Goal: Task Accomplishment & Management: Manage account settings

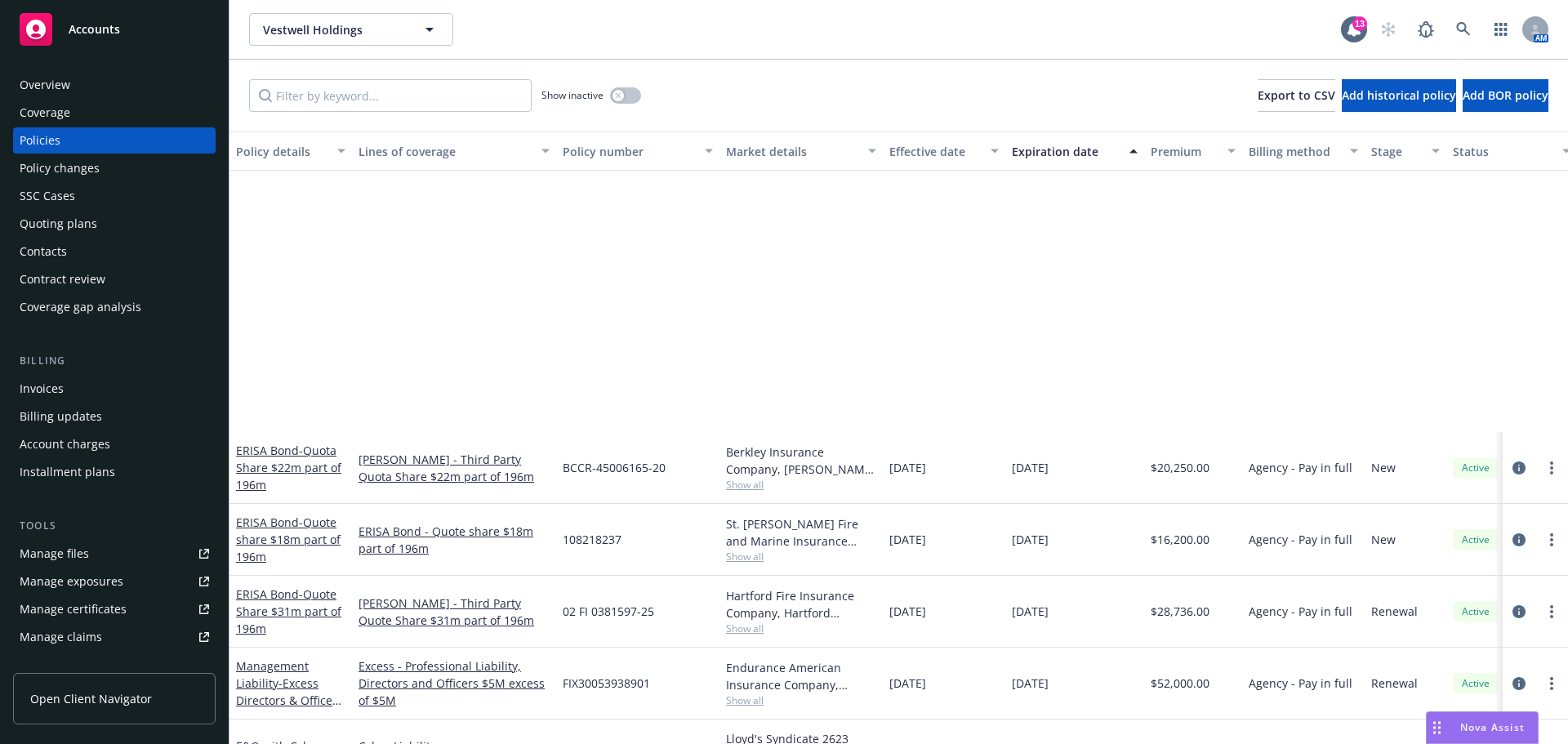
scroll to position [327, 0]
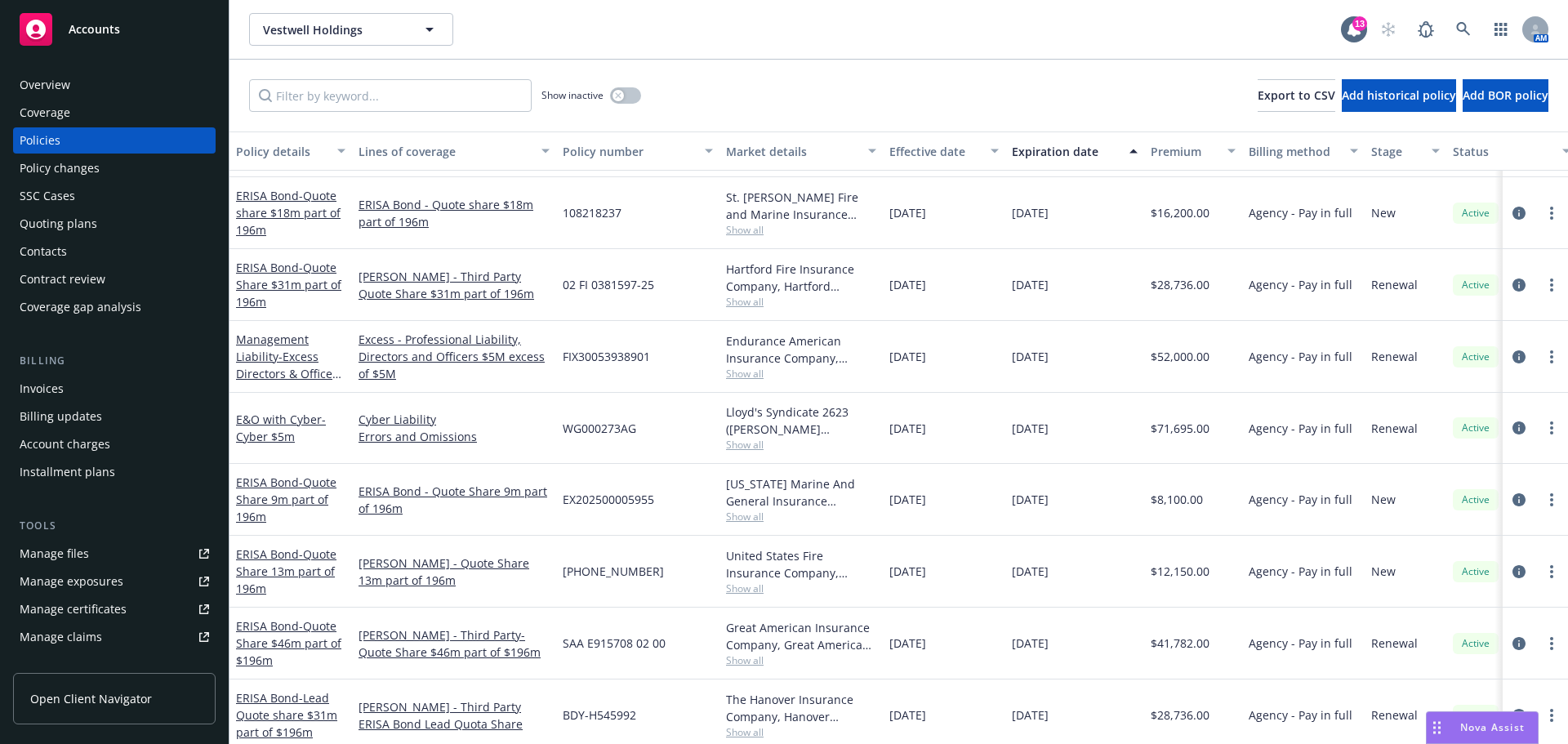
click at [85, 32] on span "Accounts" at bounding box center [94, 29] width 51 height 13
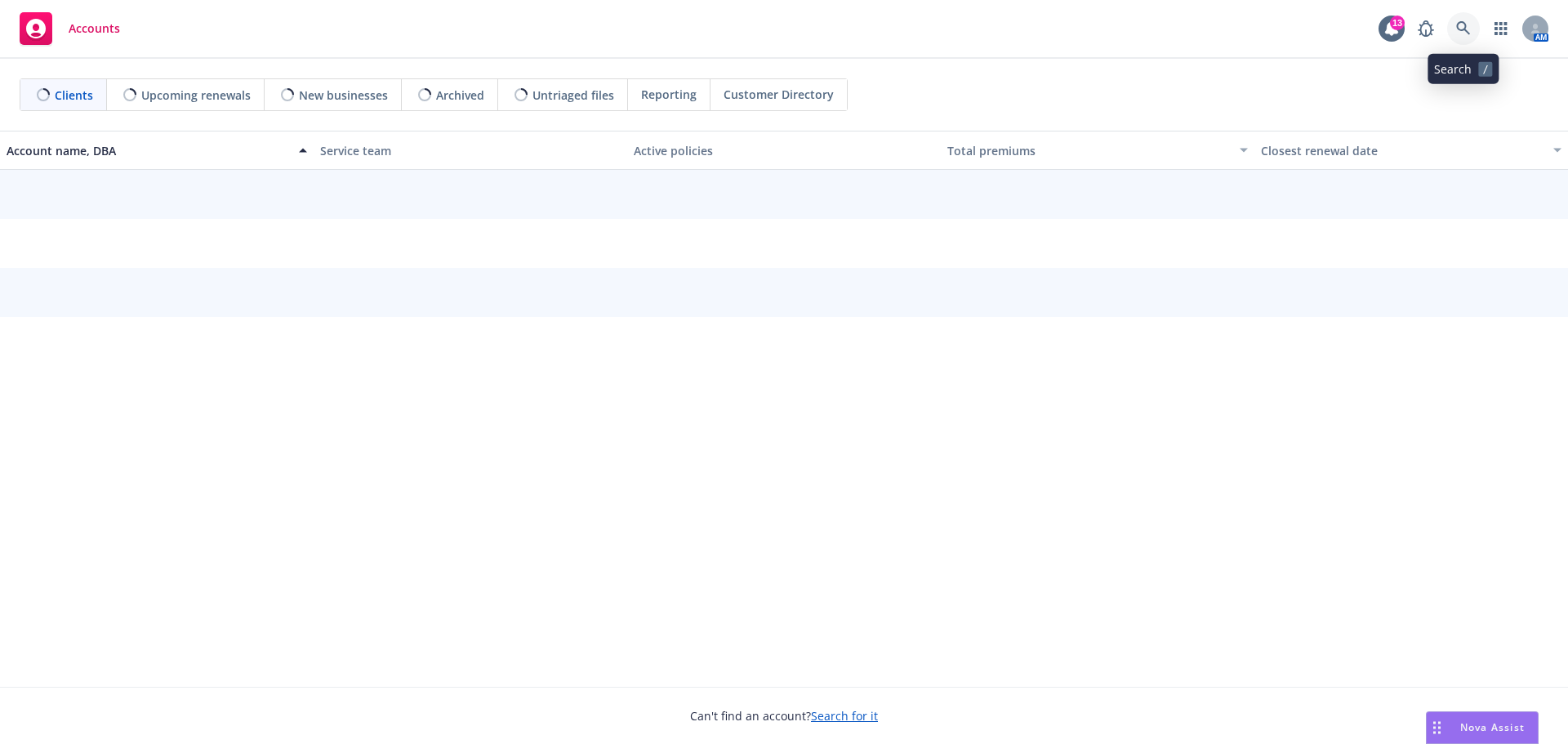
click at [1456, 29] on icon at bounding box center [1463, 28] width 15 height 15
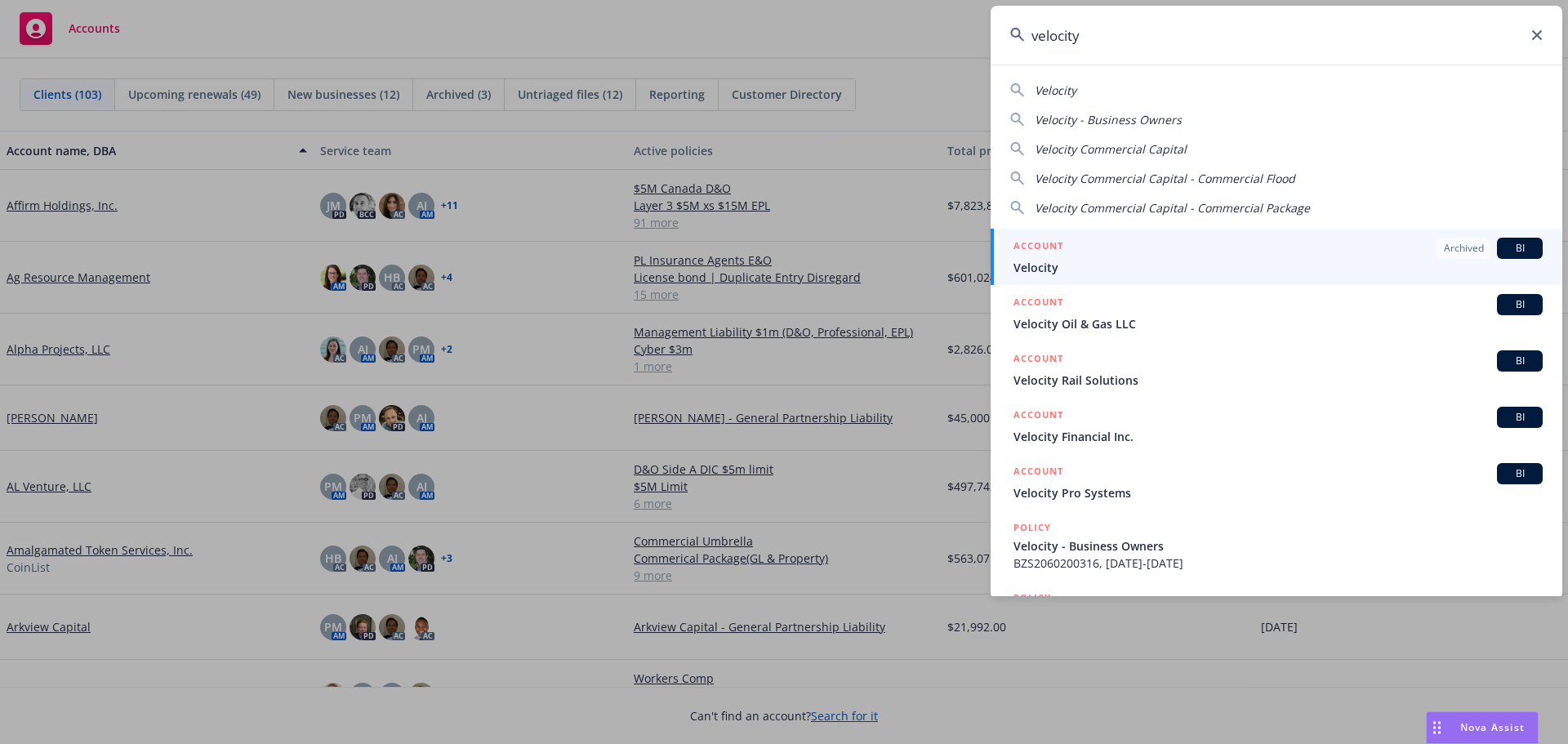
click at [1093, 149] on span "Velocity Commercial Capital" at bounding box center [1111, 149] width 152 height 16
type input "Velocity Commercial Capital"
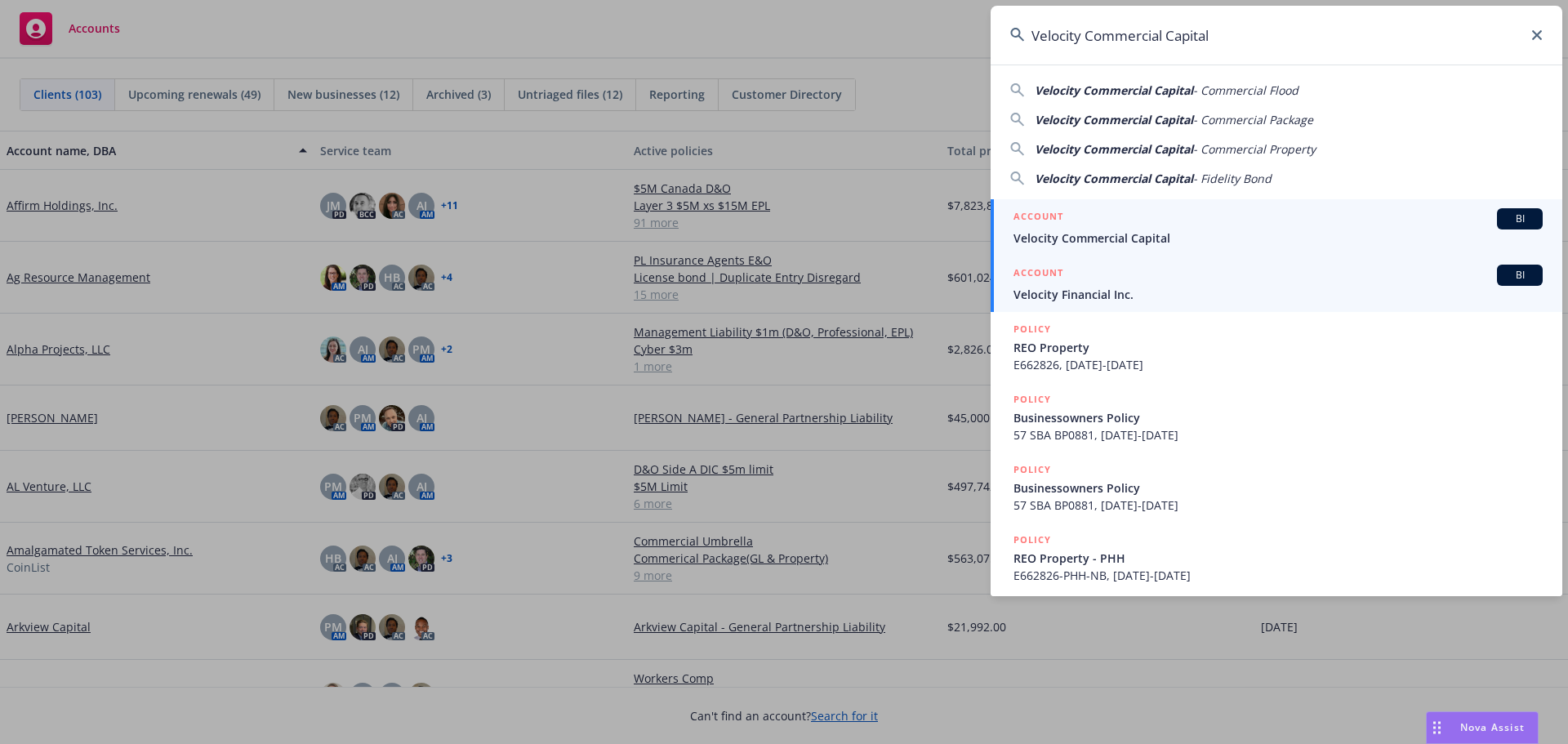
click at [1093, 234] on span "Velocity Commercial Capital" at bounding box center [1278, 238] width 529 height 17
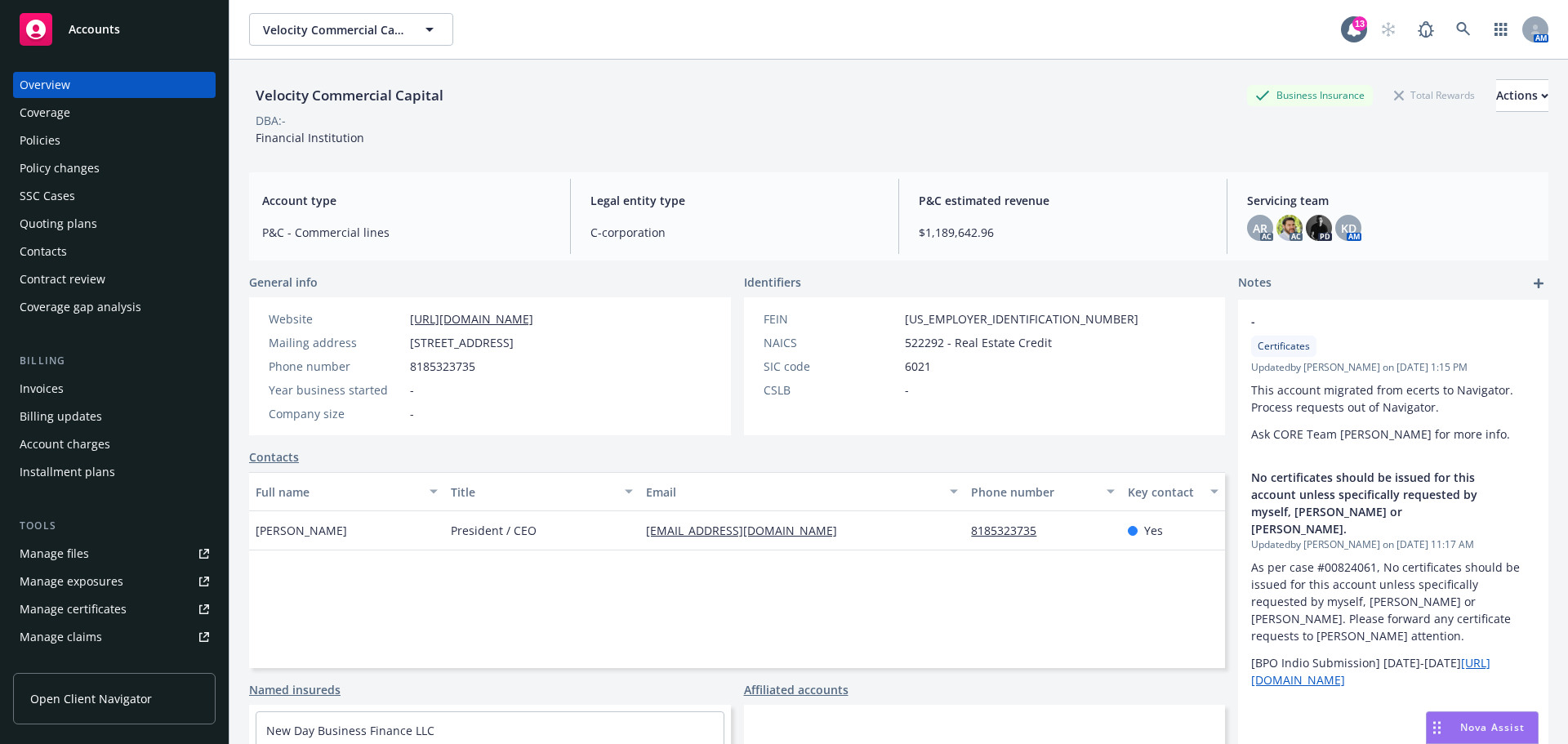
click at [31, 135] on div "Policies" at bounding box center [39, 140] width 41 height 26
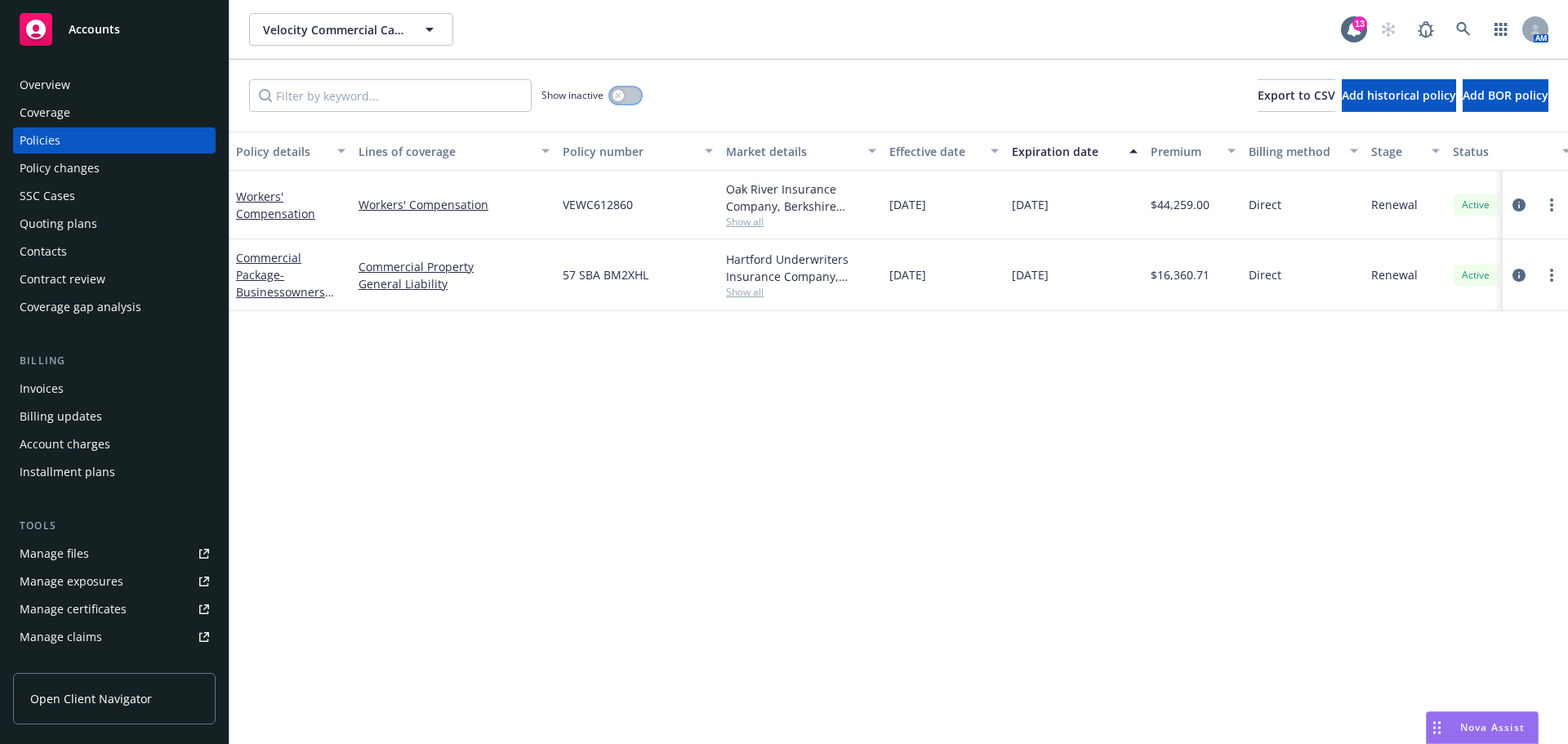
click at [624, 95] on div "button" at bounding box center [617, 95] width 11 height 11
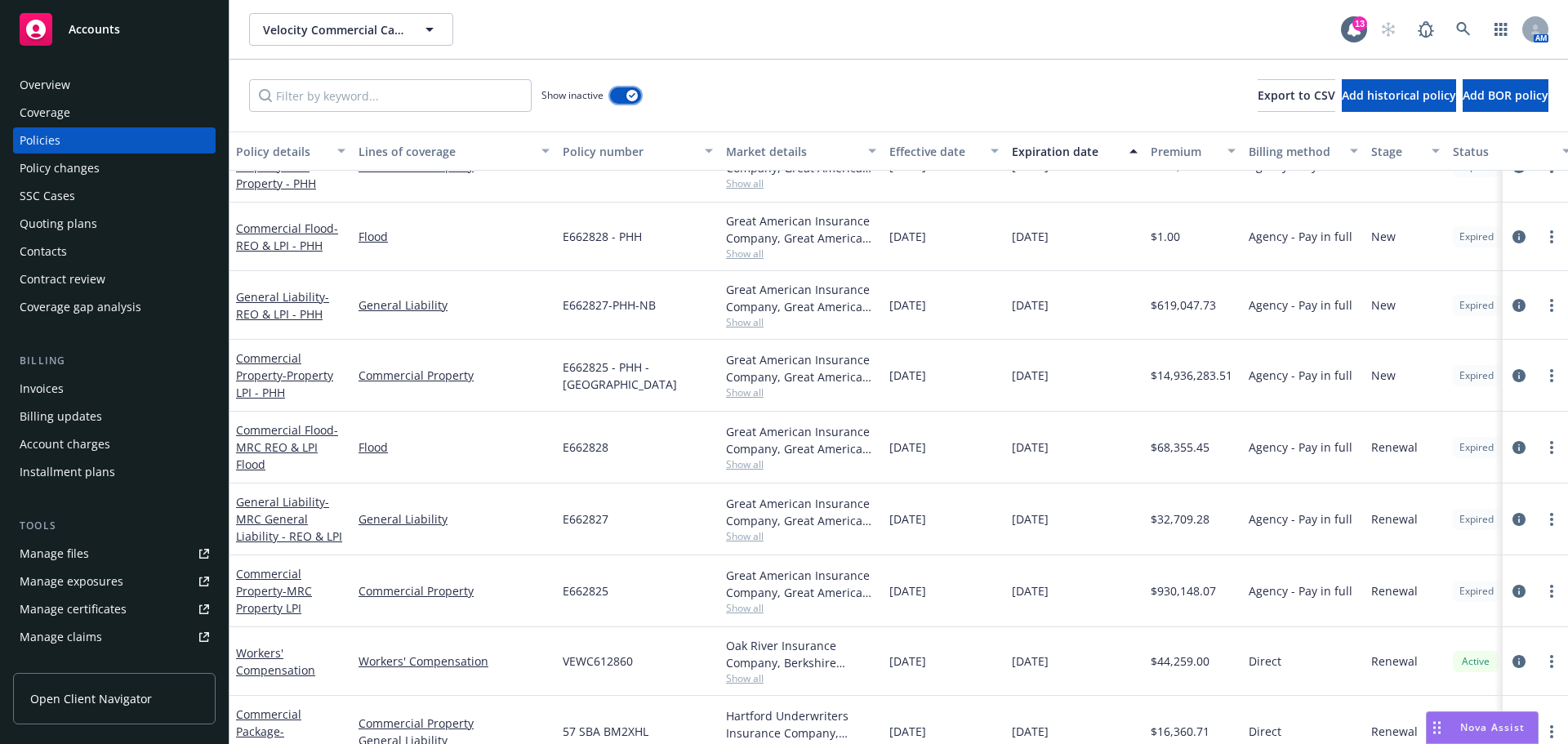
scroll to position [2233, 0]
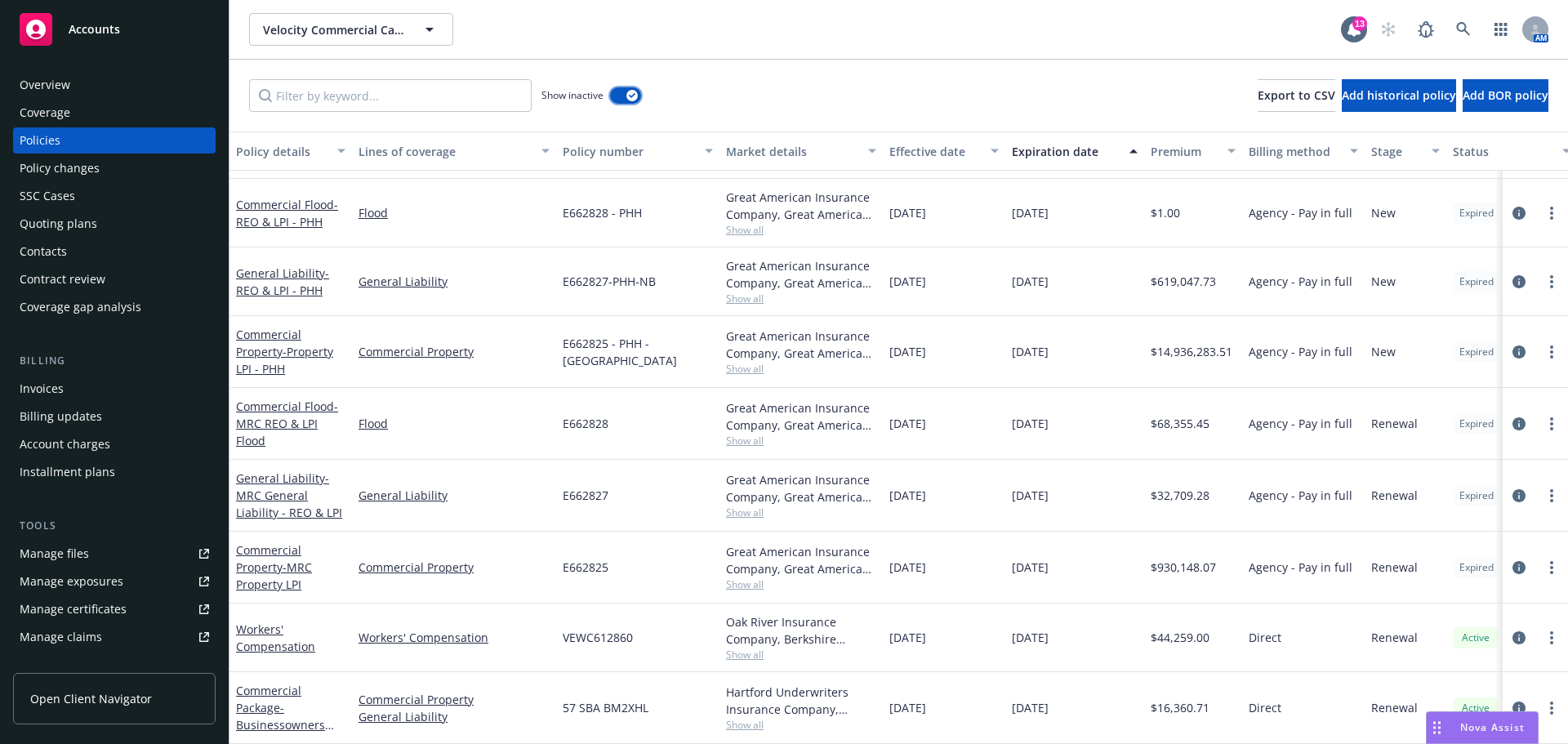
click at [620, 98] on button "button" at bounding box center [626, 95] width 31 height 17
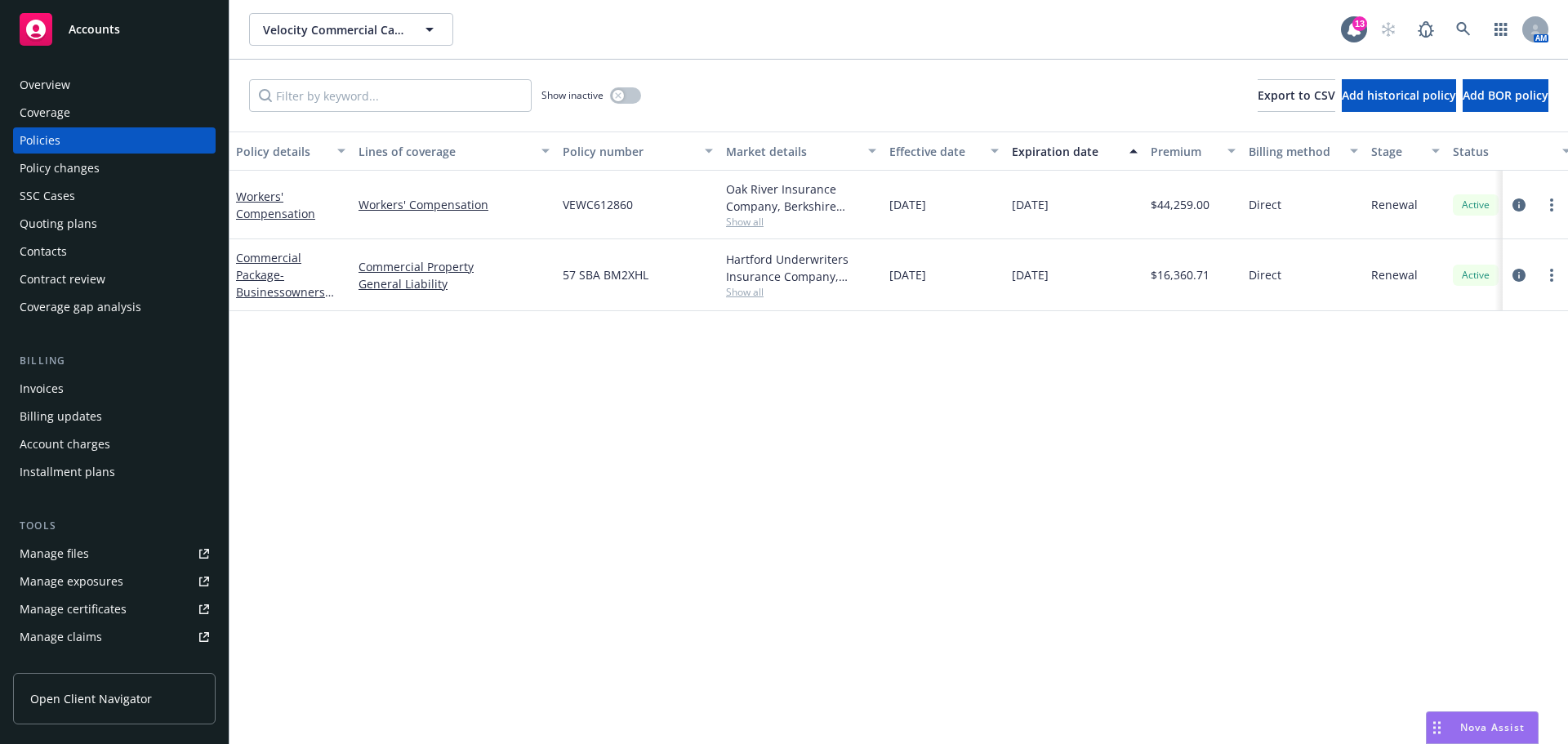
click at [92, 26] on span "Accounts" at bounding box center [94, 29] width 51 height 13
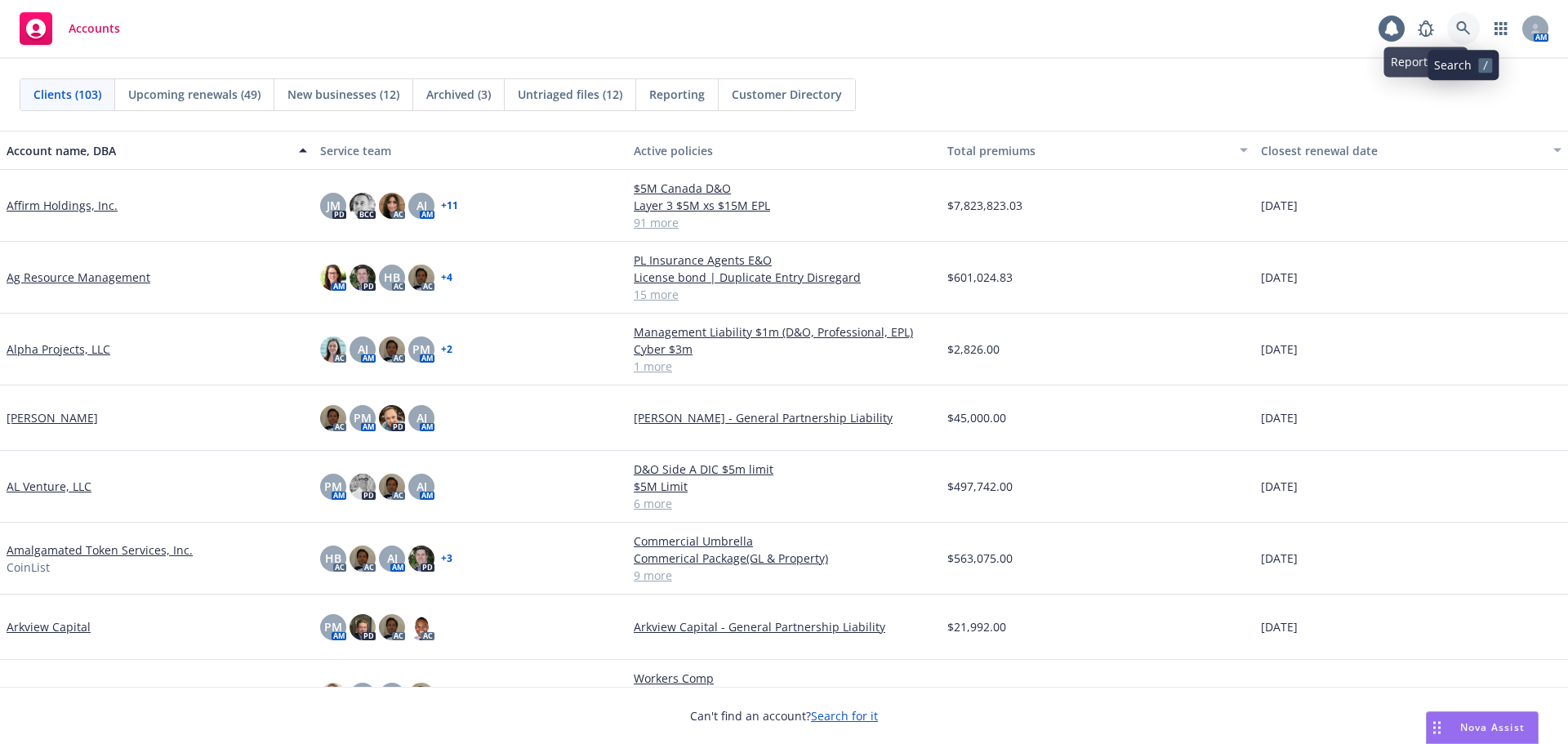
click at [1457, 25] on icon at bounding box center [1463, 28] width 14 height 14
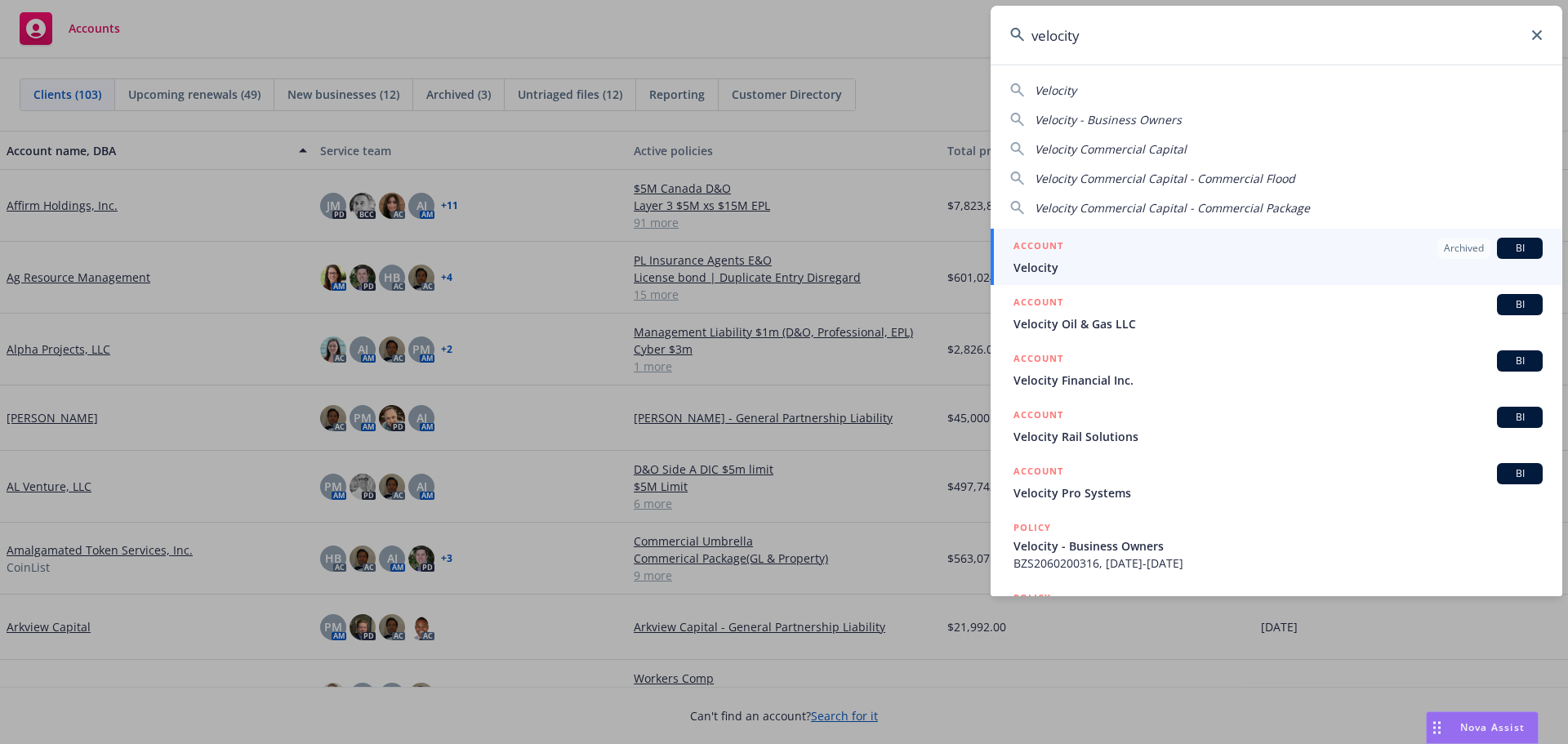
type input "velocity"
click at [1537, 36] on icon at bounding box center [1537, 35] width 10 height 10
